Goal: Find specific page/section: Find specific page/section

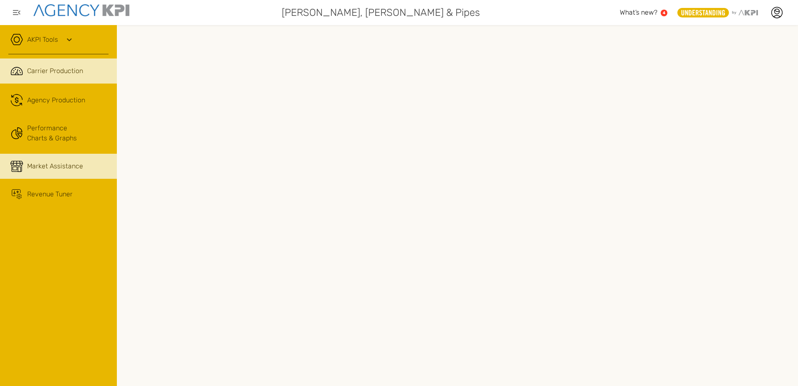
click at [53, 164] on span "Market Assistance" at bounding box center [55, 166] width 56 height 10
